Goal: Information Seeking & Learning: Learn about a topic

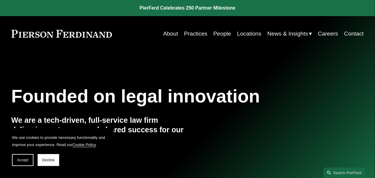
click at [166, 33] on link "About" at bounding box center [170, 33] width 15 height 11
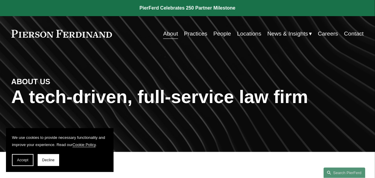
click at [199, 35] on link "Practices" at bounding box center [195, 33] width 23 height 11
click at [244, 35] on link "Locations" at bounding box center [249, 33] width 24 height 11
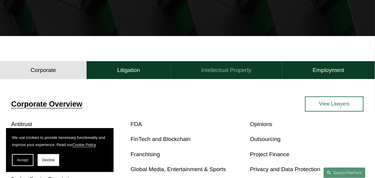
scroll to position [120, 0]
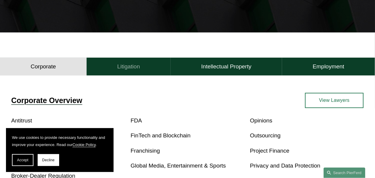
click at [133, 68] on h4 "Litigation" at bounding box center [128, 66] width 23 height 7
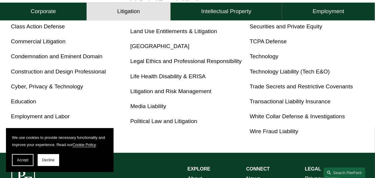
scroll to position [359, 0]
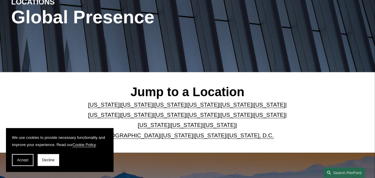
scroll to position [90, 0]
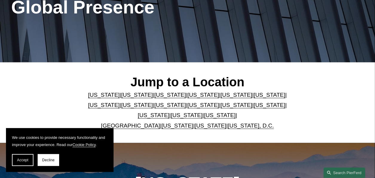
click at [133, 96] on link "California" at bounding box center [137, 95] width 32 height 6
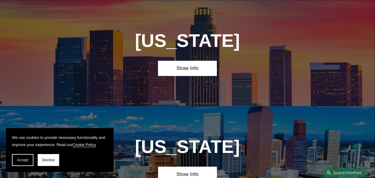
scroll to position [342, 0]
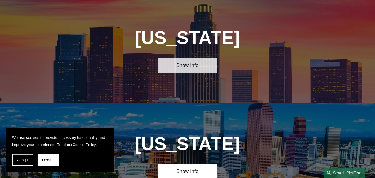
click at [192, 71] on link "Show Info" at bounding box center [187, 65] width 59 height 15
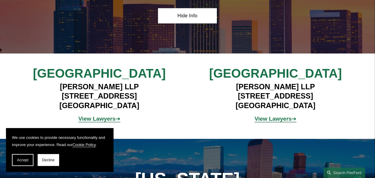
scroll to position [402, 0]
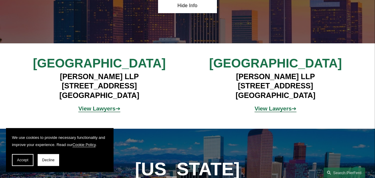
click at [109, 112] on strong "View Lawyers" at bounding box center [96, 108] width 37 height 6
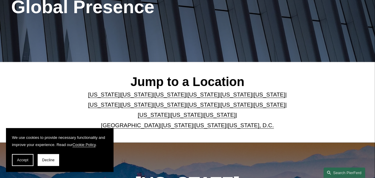
scroll to position [90, 0]
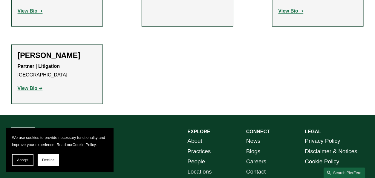
scroll to position [747, 0]
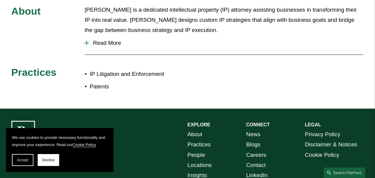
scroll to position [269, 0]
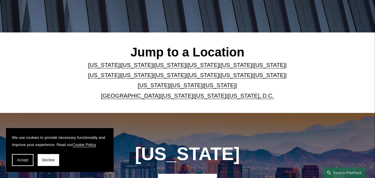
click at [134, 68] on link "[US_STATE]" at bounding box center [137, 65] width 32 height 6
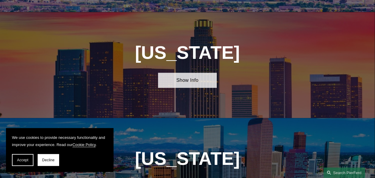
scroll to position [342, 0]
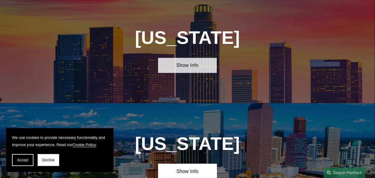
click at [184, 71] on link "Show Info" at bounding box center [187, 65] width 59 height 15
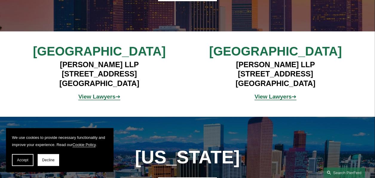
scroll to position [432, 0]
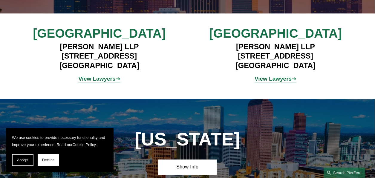
click at [110, 82] on strong "View Lawyers" at bounding box center [96, 79] width 37 height 6
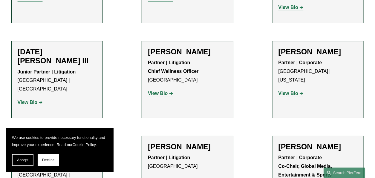
scroll to position [538, 0]
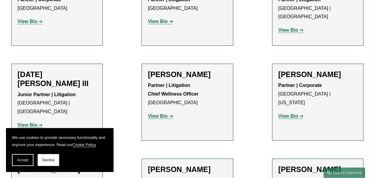
click at [154, 114] on strong "View Bio" at bounding box center [158, 116] width 20 height 5
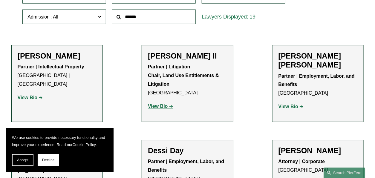
scroll to position [209, 0]
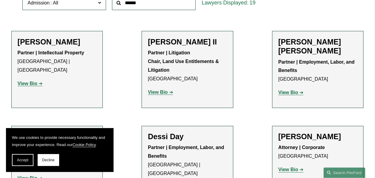
click at [291, 90] on strong "View Bio" at bounding box center [289, 92] width 20 height 5
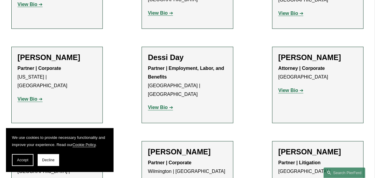
scroll to position [299, 0]
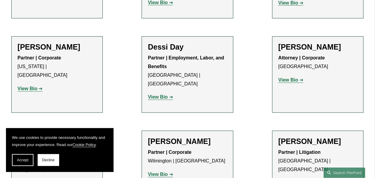
click at [160, 95] on strong "View Bio" at bounding box center [158, 97] width 20 height 5
click at [287, 81] on strong "View Bio" at bounding box center [289, 80] width 20 height 5
click at [34, 86] on strong "View Bio" at bounding box center [28, 88] width 20 height 5
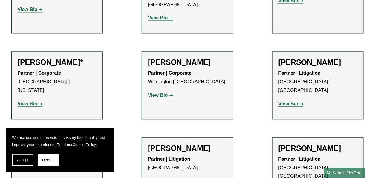
scroll to position [388, 0]
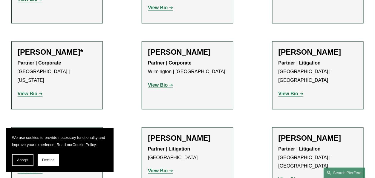
click at [284, 91] on strong "View Bio" at bounding box center [289, 93] width 20 height 5
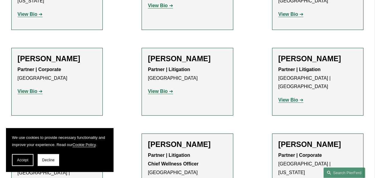
scroll to position [478, 0]
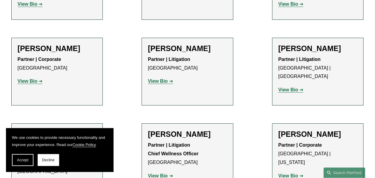
click at [156, 79] on strong "View Bio" at bounding box center [158, 81] width 20 height 5
click at [293, 87] on strong "View Bio" at bounding box center [289, 89] width 20 height 5
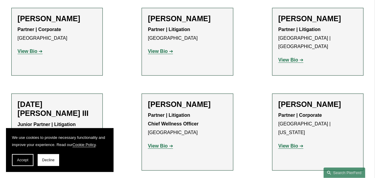
scroll to position [538, 0]
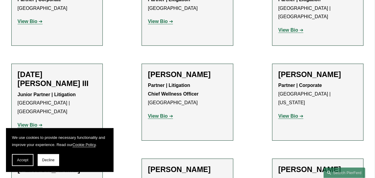
click at [37, 123] on strong "View Bio" at bounding box center [28, 125] width 20 height 5
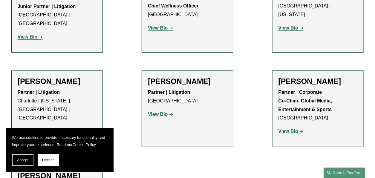
scroll to position [628, 0]
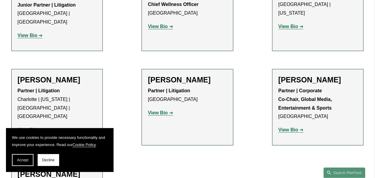
click at [28, 127] on strong "View Bio" at bounding box center [28, 129] width 20 height 5
click at [167, 110] on strong "View Bio" at bounding box center [158, 112] width 20 height 5
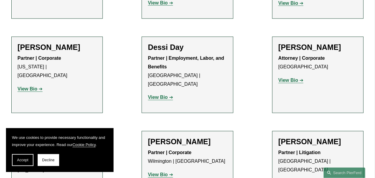
scroll to position [299, 0]
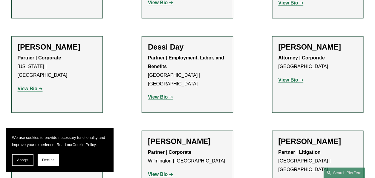
click at [32, 86] on strong "View Bio" at bounding box center [28, 88] width 20 height 5
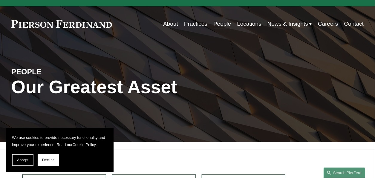
scroll to position [0, 0]
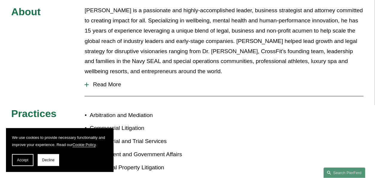
scroll to position [239, 0]
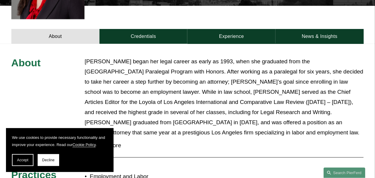
scroll to position [239, 0]
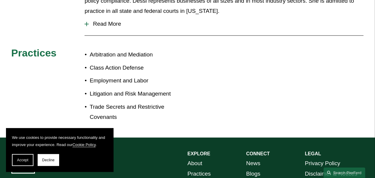
scroll to position [329, 0]
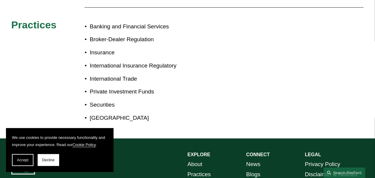
scroll to position [329, 0]
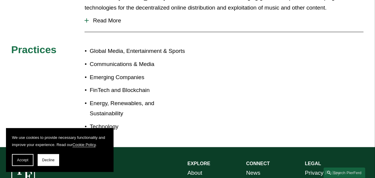
scroll to position [329, 0]
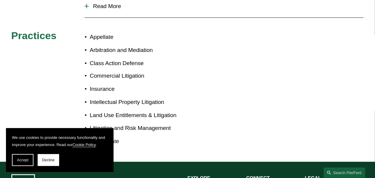
scroll to position [299, 0]
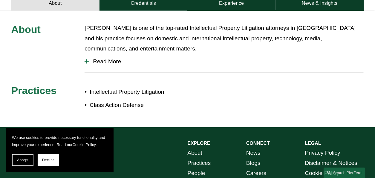
scroll to position [269, 0]
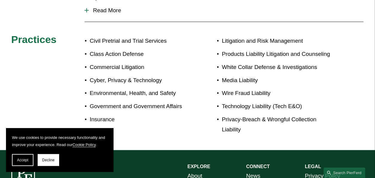
scroll to position [329, 0]
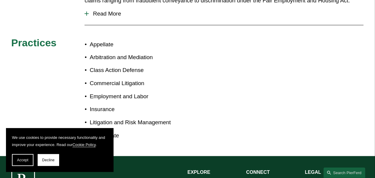
scroll to position [299, 0]
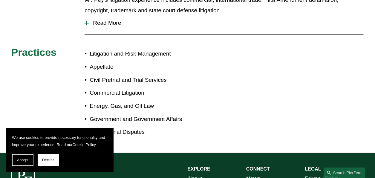
scroll to position [329, 0]
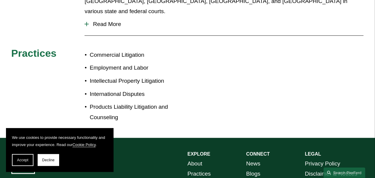
scroll to position [299, 0]
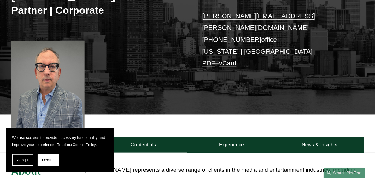
scroll to position [149, 0]
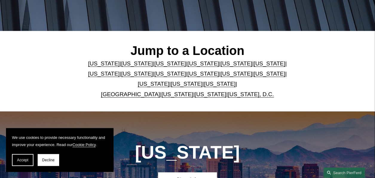
scroll to position [120, 0]
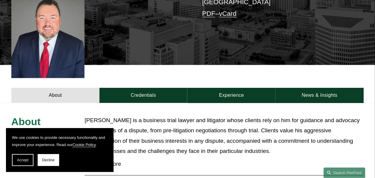
scroll to position [60, 0]
